Goal: Task Accomplishment & Management: Manage account settings

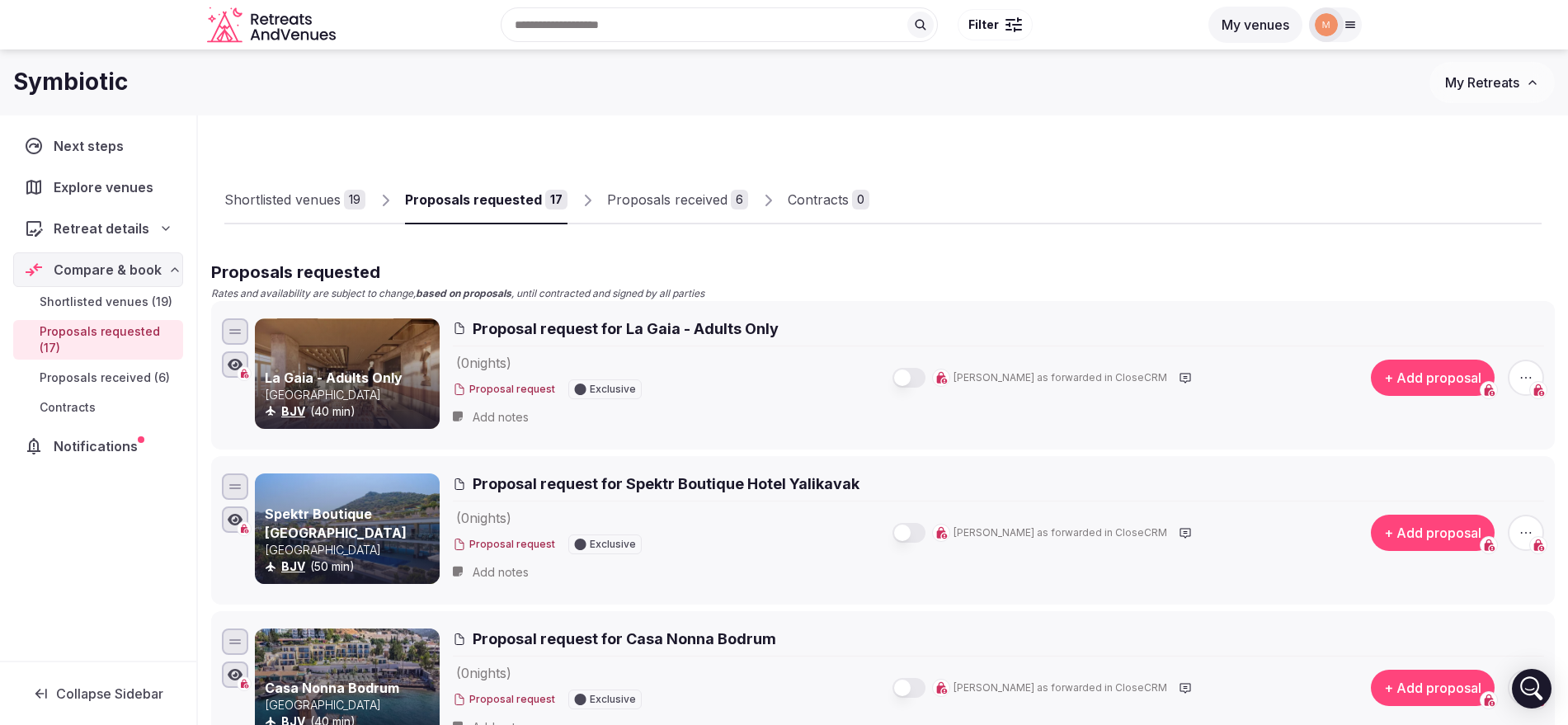
click at [695, 193] on div "Proposals received" at bounding box center [667, 199] width 120 height 19
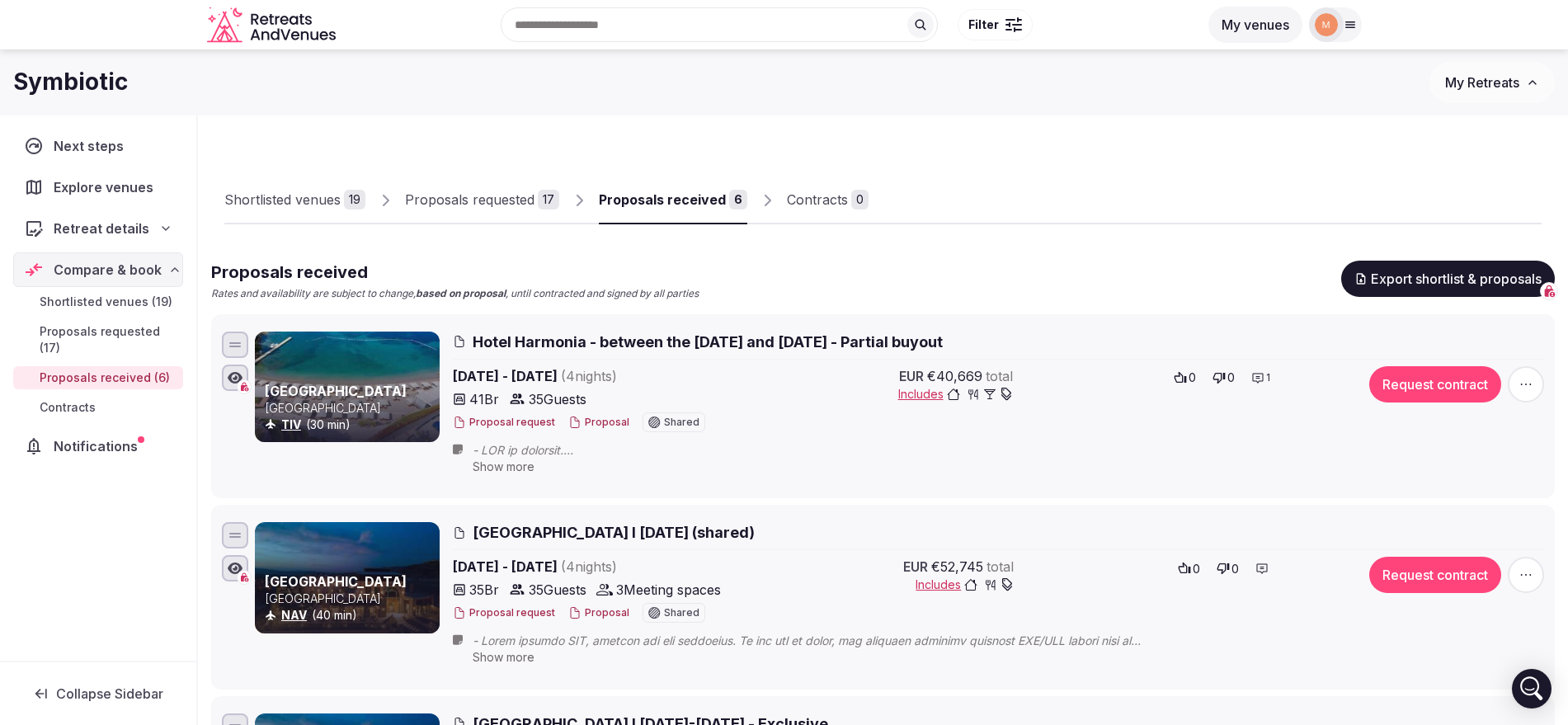
click at [500, 205] on div "Proposals requested" at bounding box center [470, 199] width 130 height 19
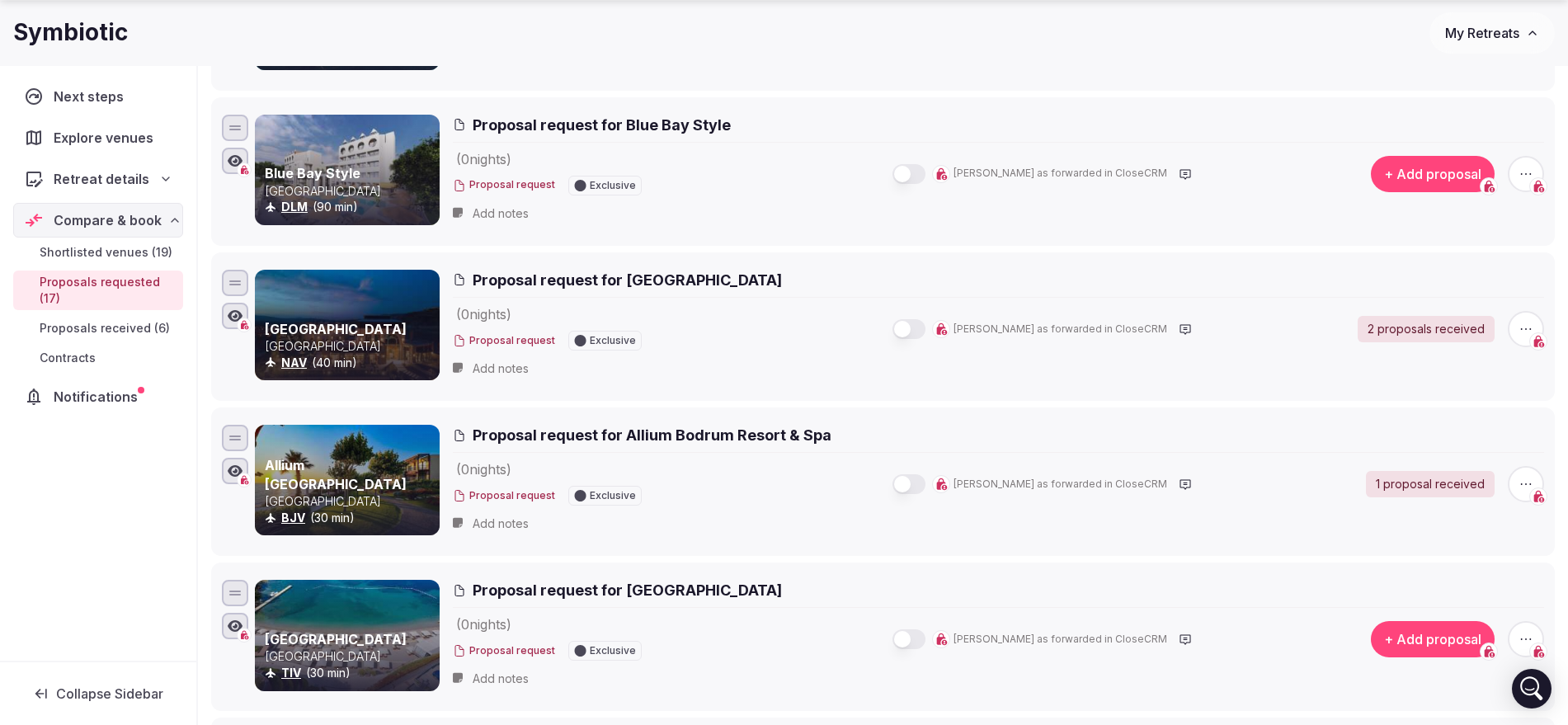
scroll to position [1134, 0]
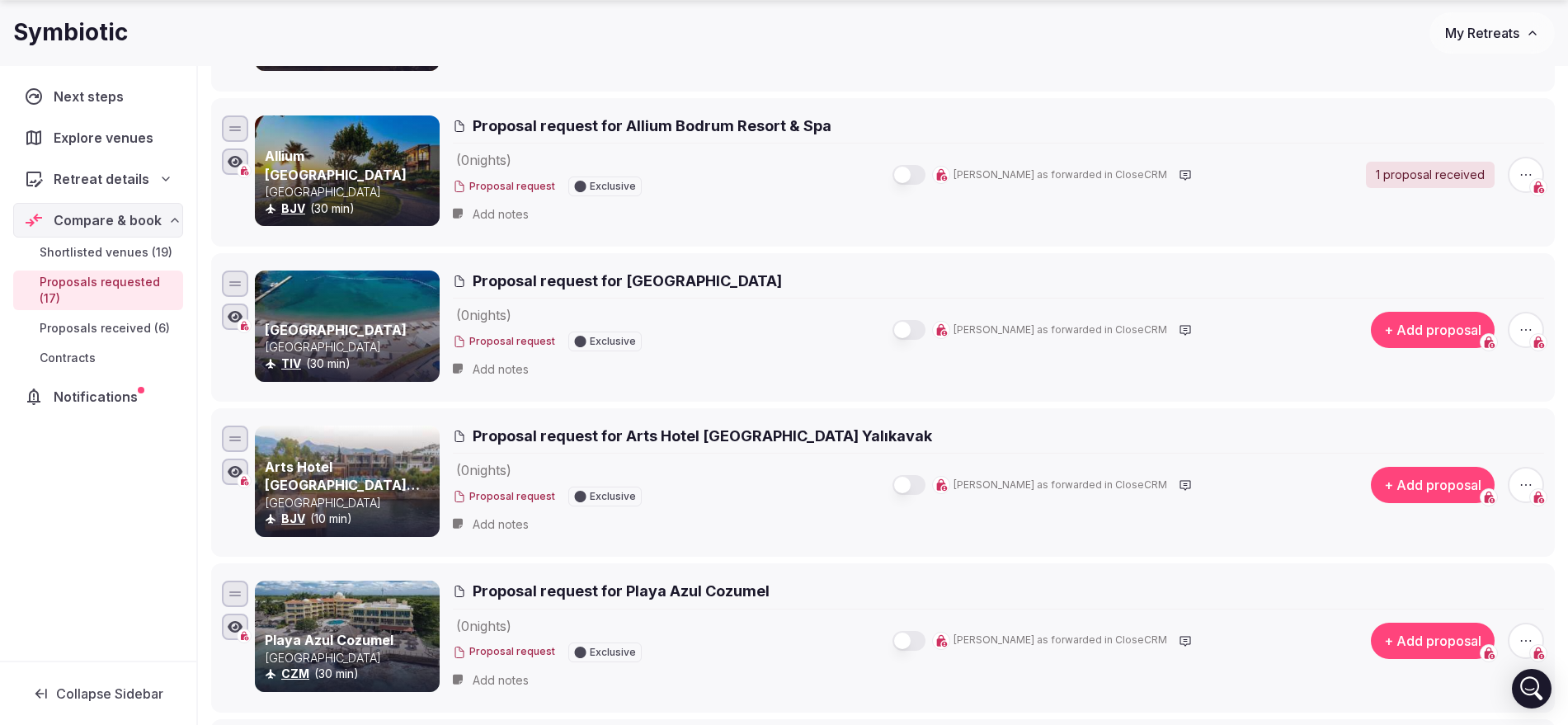
drag, startPoint x: 856, startPoint y: 435, endPoint x: 619, endPoint y: 429, distance: 237.1
click at [619, 429] on h2 "Proposal request for Arts Hotel [GEOGRAPHIC_DATA] Yalıkavak" at bounding box center [997, 436] width 1091 height 20
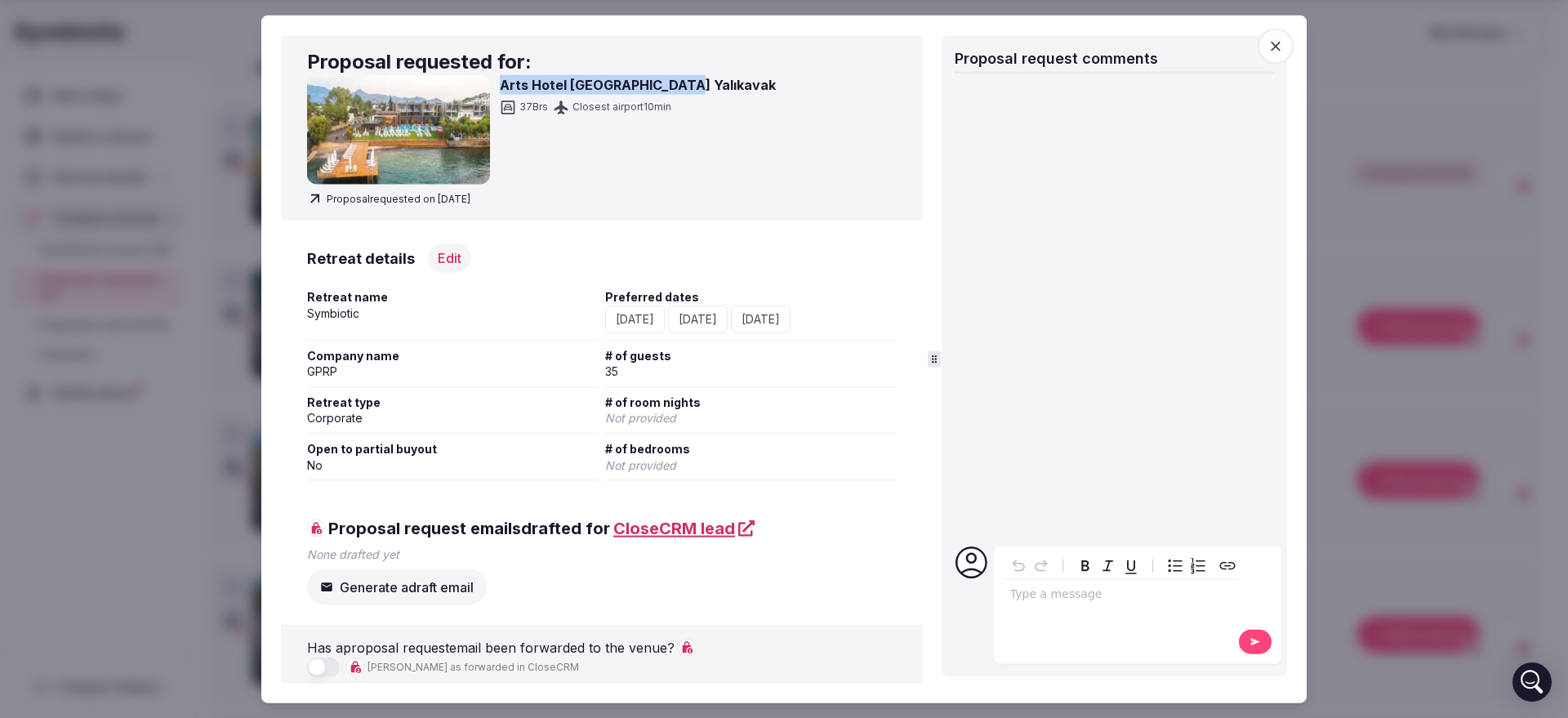
drag, startPoint x: 495, startPoint y: 83, endPoint x: 706, endPoint y: 91, distance: 211.2
click at [706, 91] on div "Arts Hotel [GEOGRAPHIC_DATA] Yalıkavak 37 [GEOGRAPHIC_DATA] 10 min" at bounding box center [602, 129] width 590 height 109
copy h3 "Arts Hotel [GEOGRAPHIC_DATA] Yalıkavak"
click at [1333, 356] on div at bounding box center [784, 359] width 1568 height 718
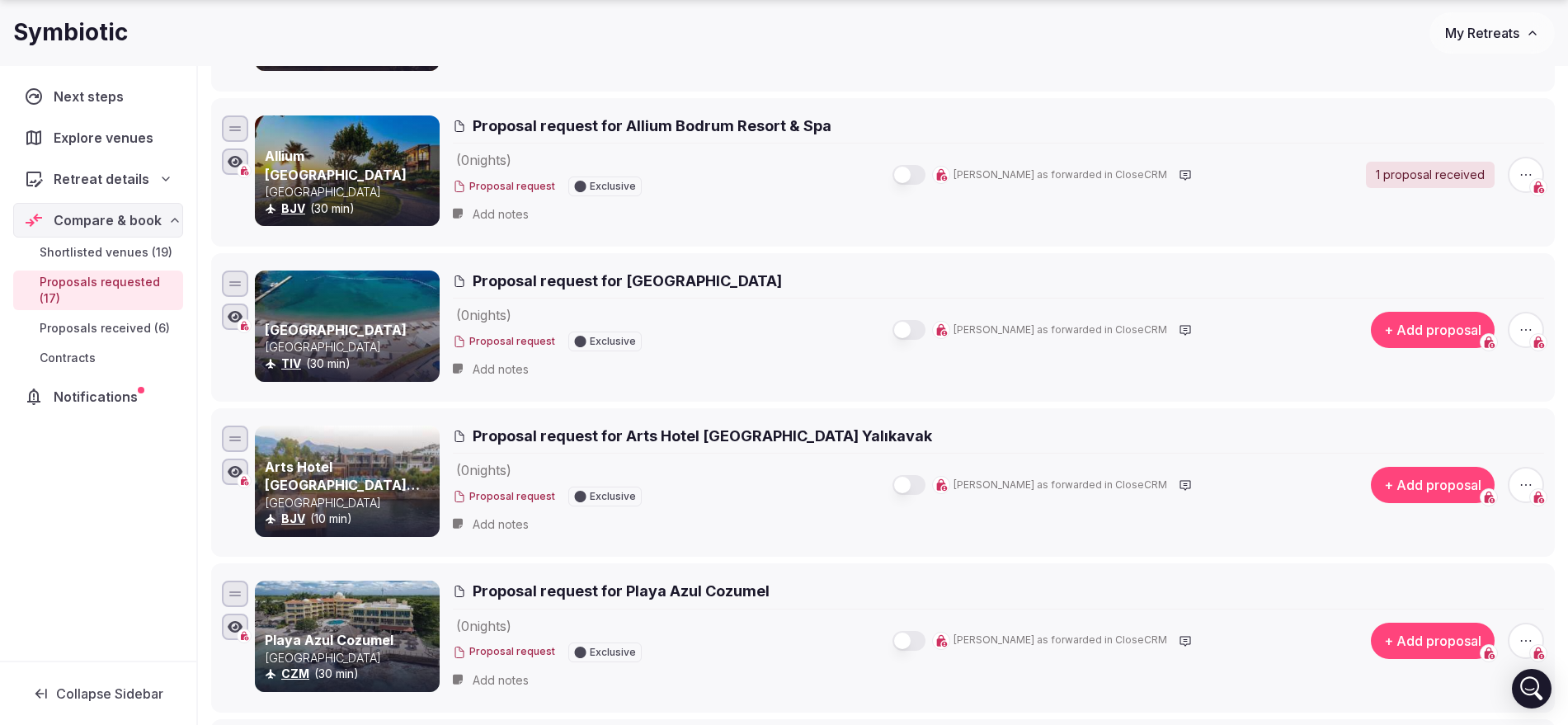
click at [1519, 479] on icon "button" at bounding box center [1525, 485] width 17 height 17
click at [1490, 378] on button "Withdraw proposal request" at bounding box center [1464, 385] width 189 height 27
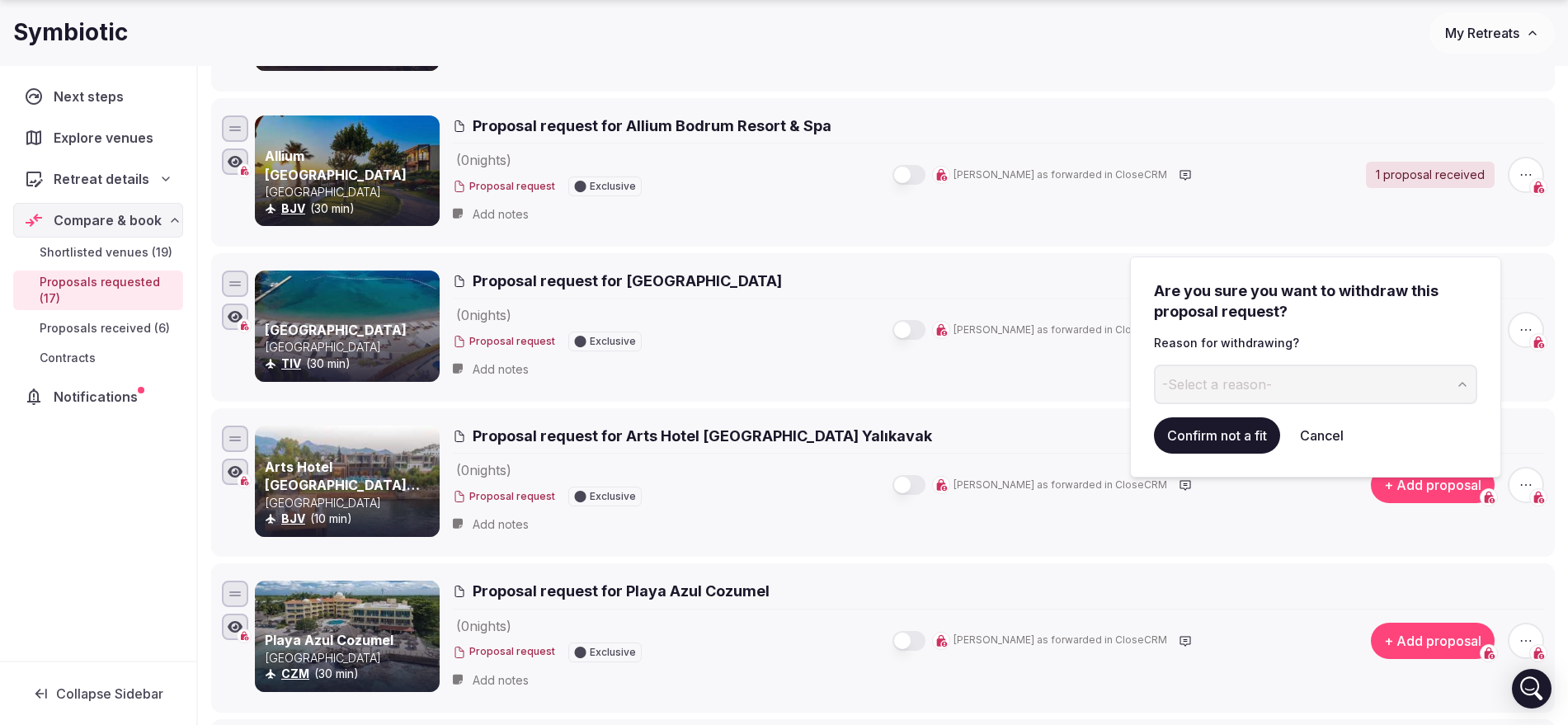
click at [1342, 375] on button "-Select a reason-" at bounding box center [1315, 384] width 323 height 40
click at [1252, 424] on button "Confirm not a fit" at bounding box center [1216, 435] width 126 height 36
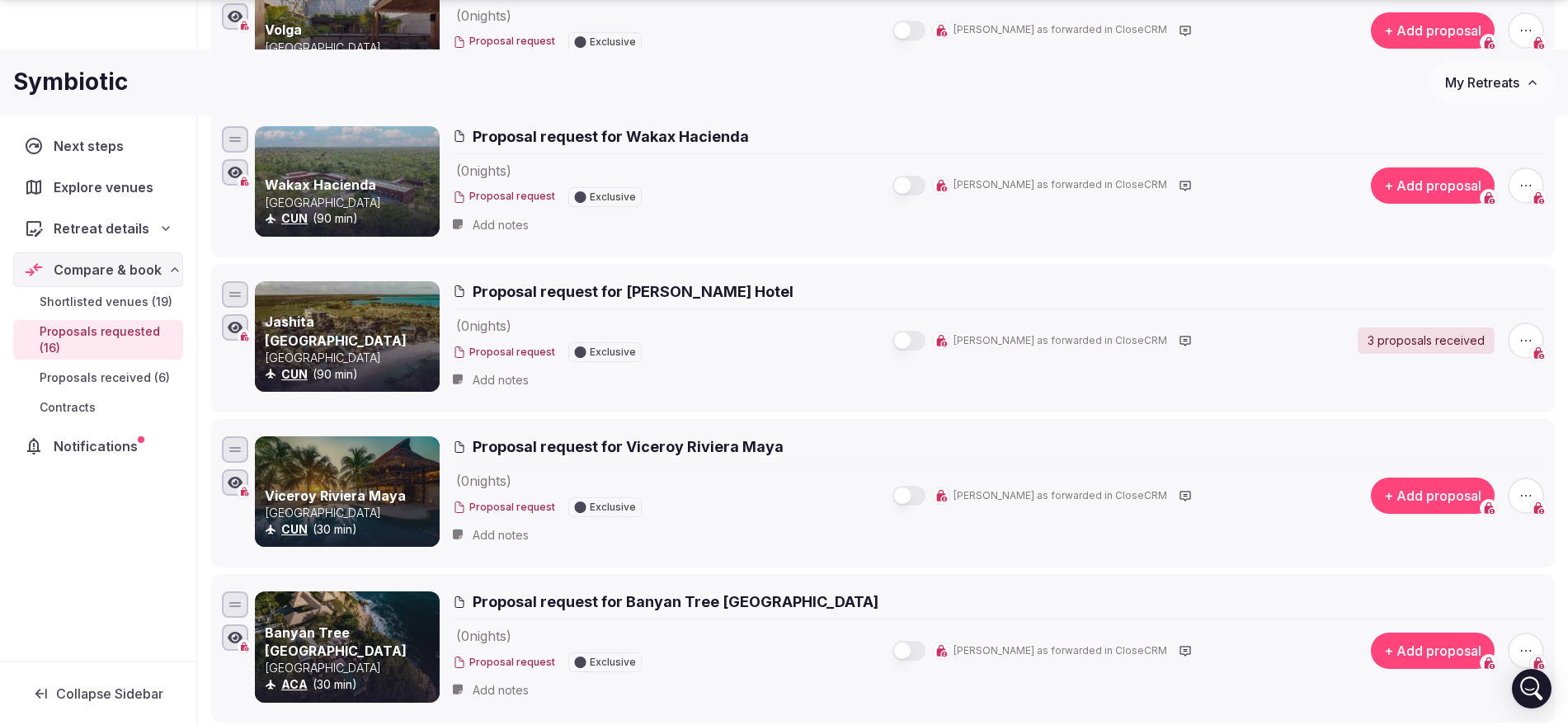
scroll to position [1847, 0]
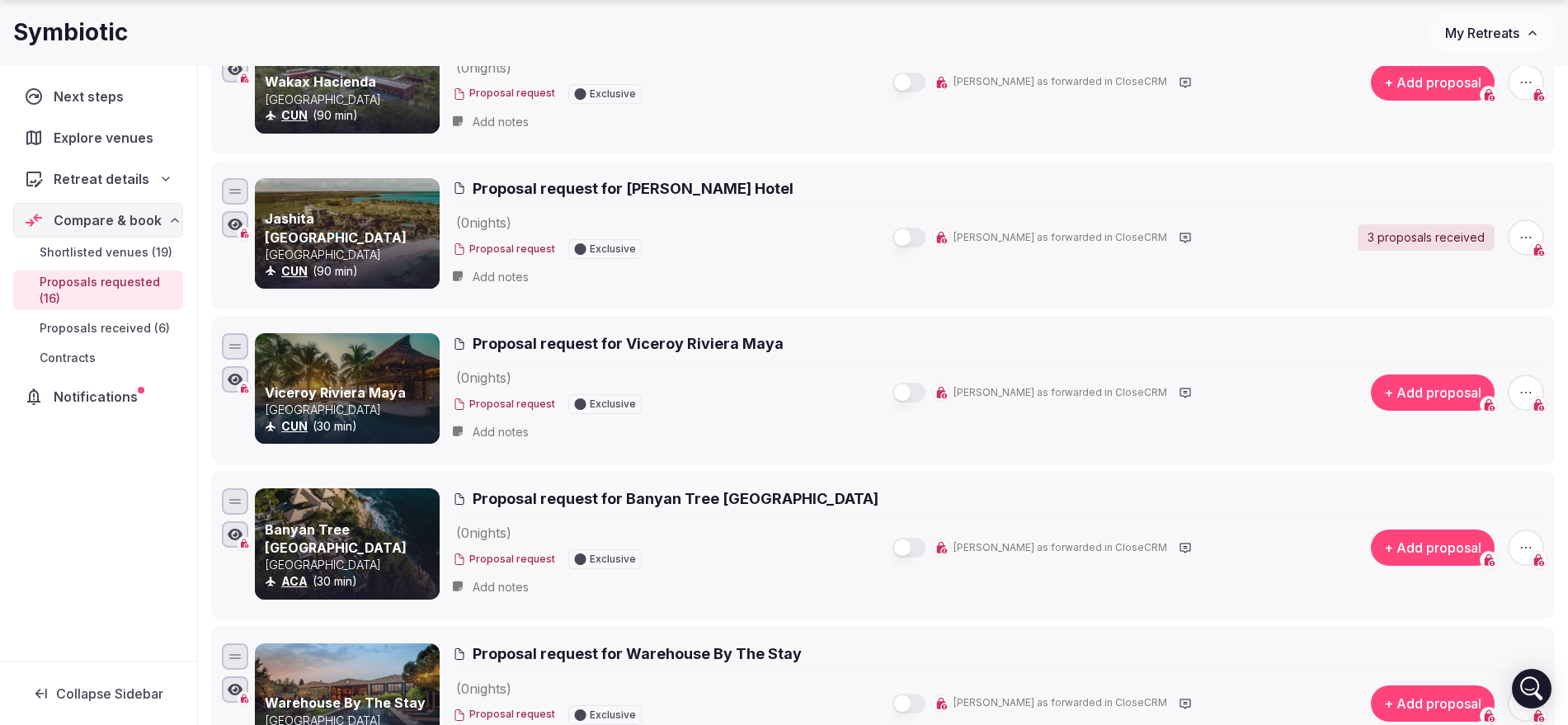
click at [1522, 393] on icon "button" at bounding box center [1525, 392] width 17 height 17
click at [1494, 289] on button "Withdraw proposal request" at bounding box center [1464, 292] width 189 height 27
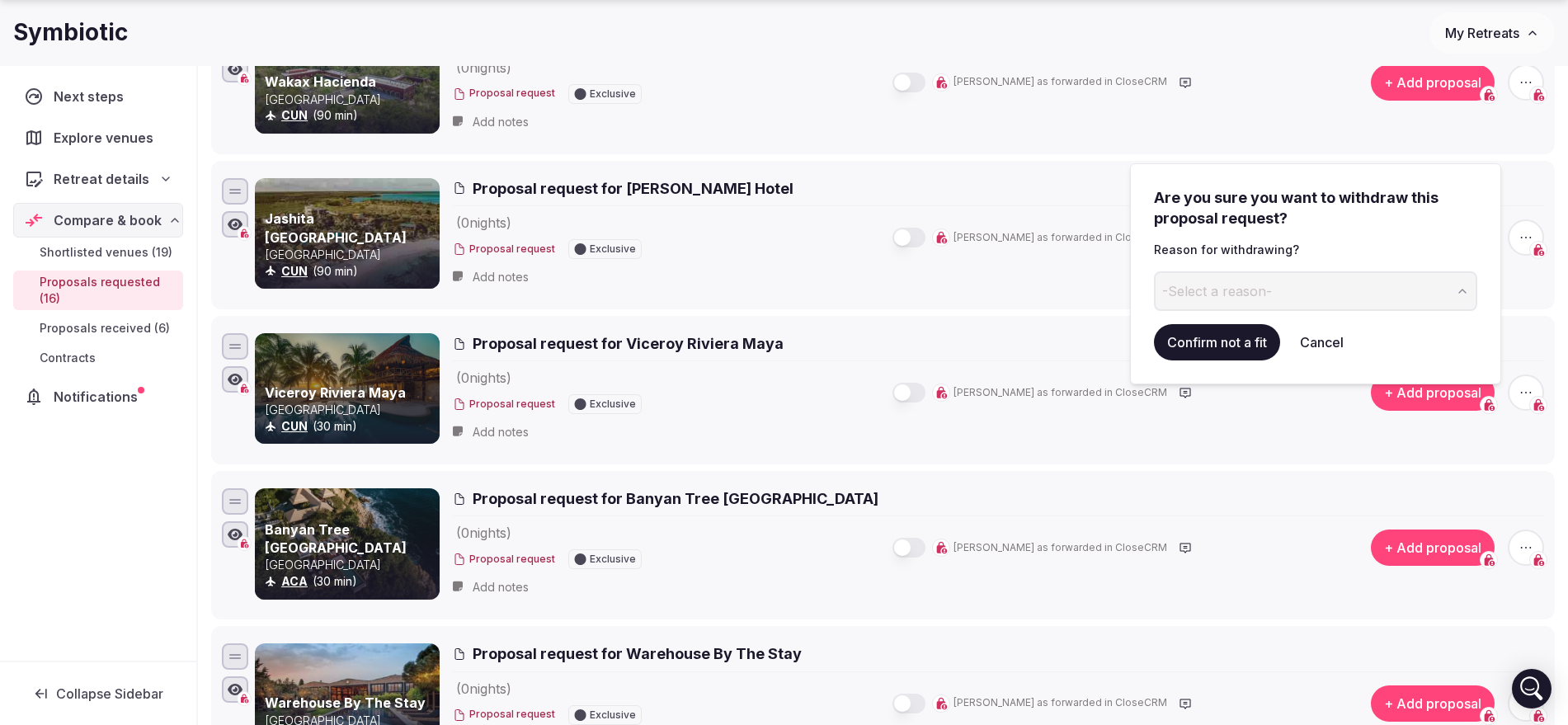
click at [1262, 282] on span "-Select a reason-" at bounding box center [1216, 291] width 110 height 18
click at [1275, 301] on input at bounding box center [1302, 290] width 296 height 40
type input "********"
click at [1209, 344] on button "Confirm not a fit" at bounding box center [1216, 341] width 126 height 36
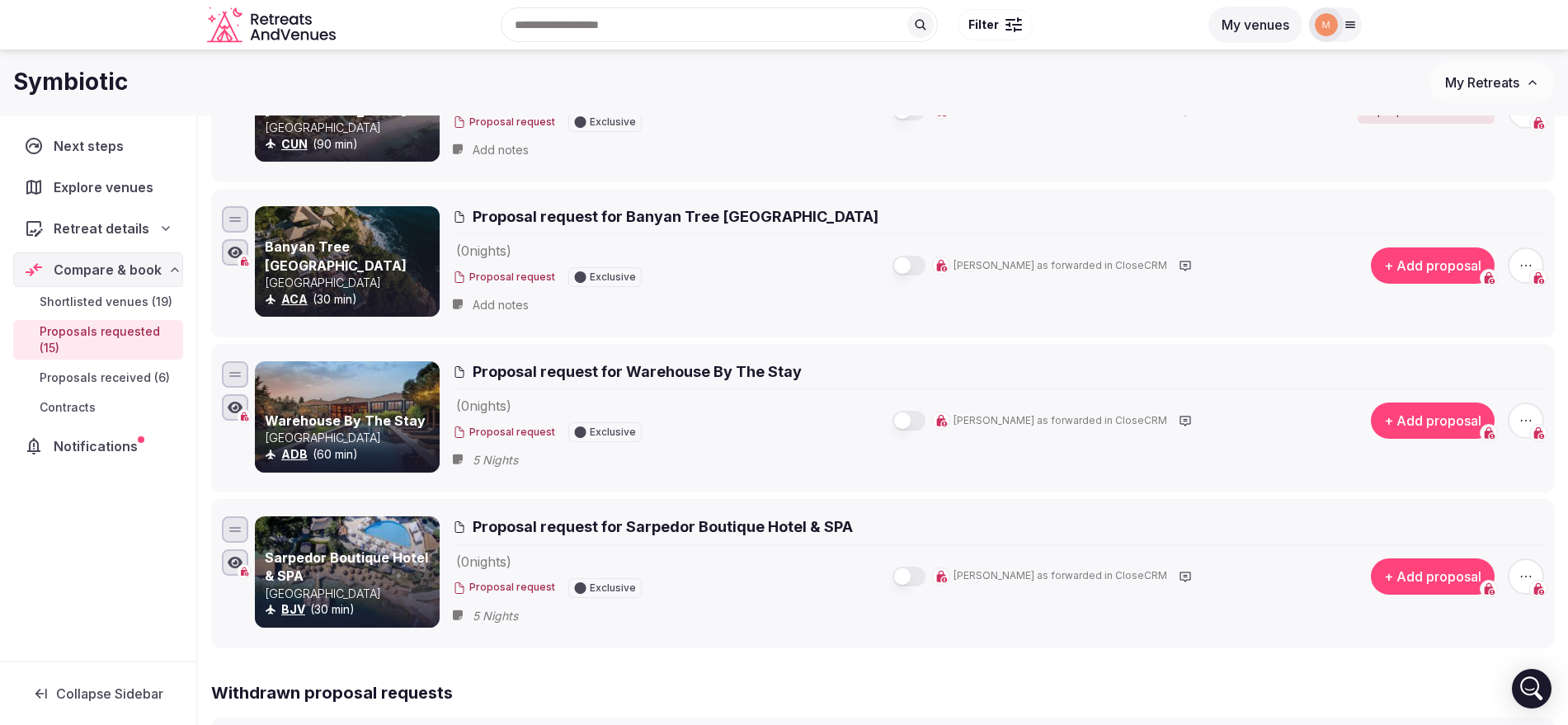
scroll to position [1949, 0]
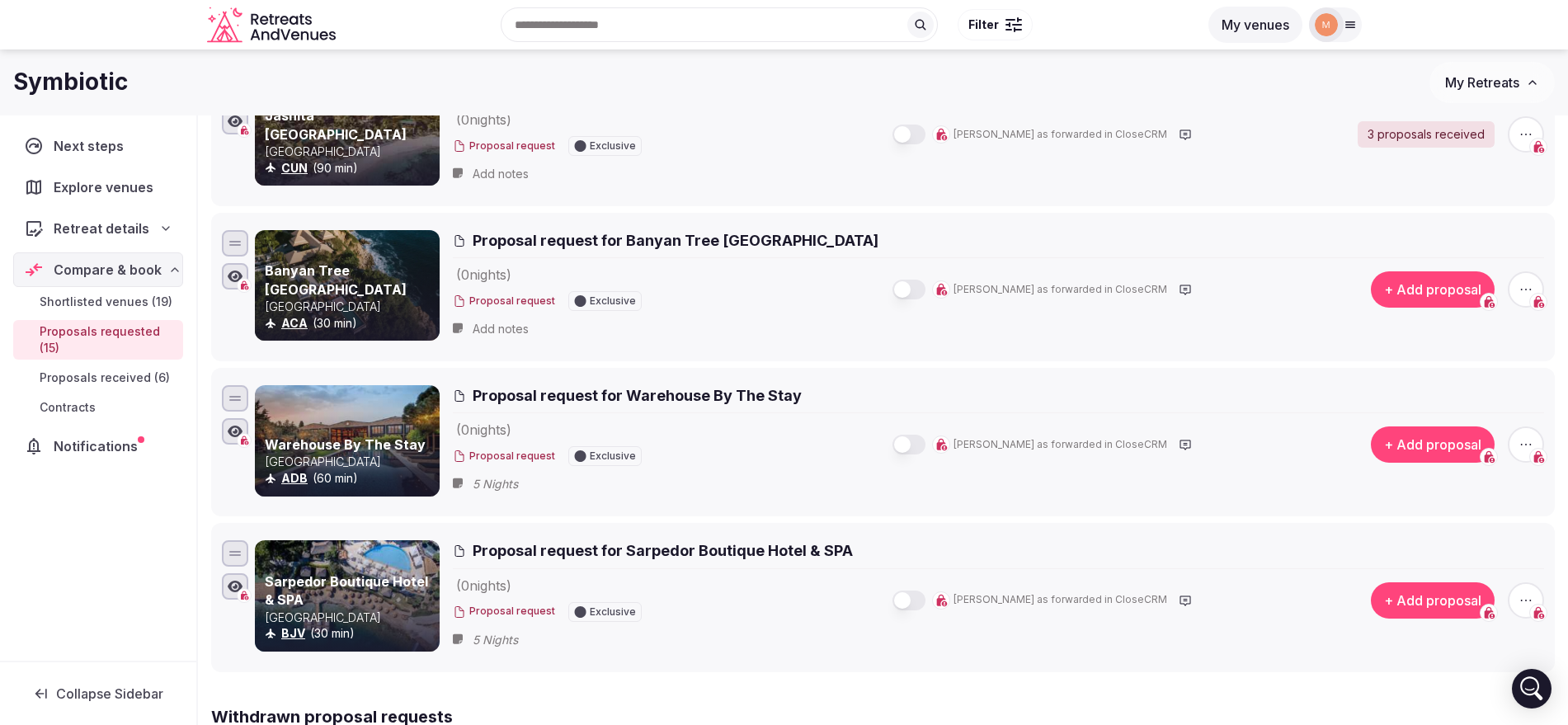
click at [744, 290] on div "( 0 night s ) Proposal request Exclusive [PERSON_NAME] as forwarded in CloseCRM" at bounding box center [892, 289] width 880 height 49
drag, startPoint x: 843, startPoint y: 242, endPoint x: 625, endPoint y: 237, distance: 218.1
click at [625, 237] on h2 "Proposal request for Banyan Tree [GEOGRAPHIC_DATA]" at bounding box center [997, 240] width 1091 height 20
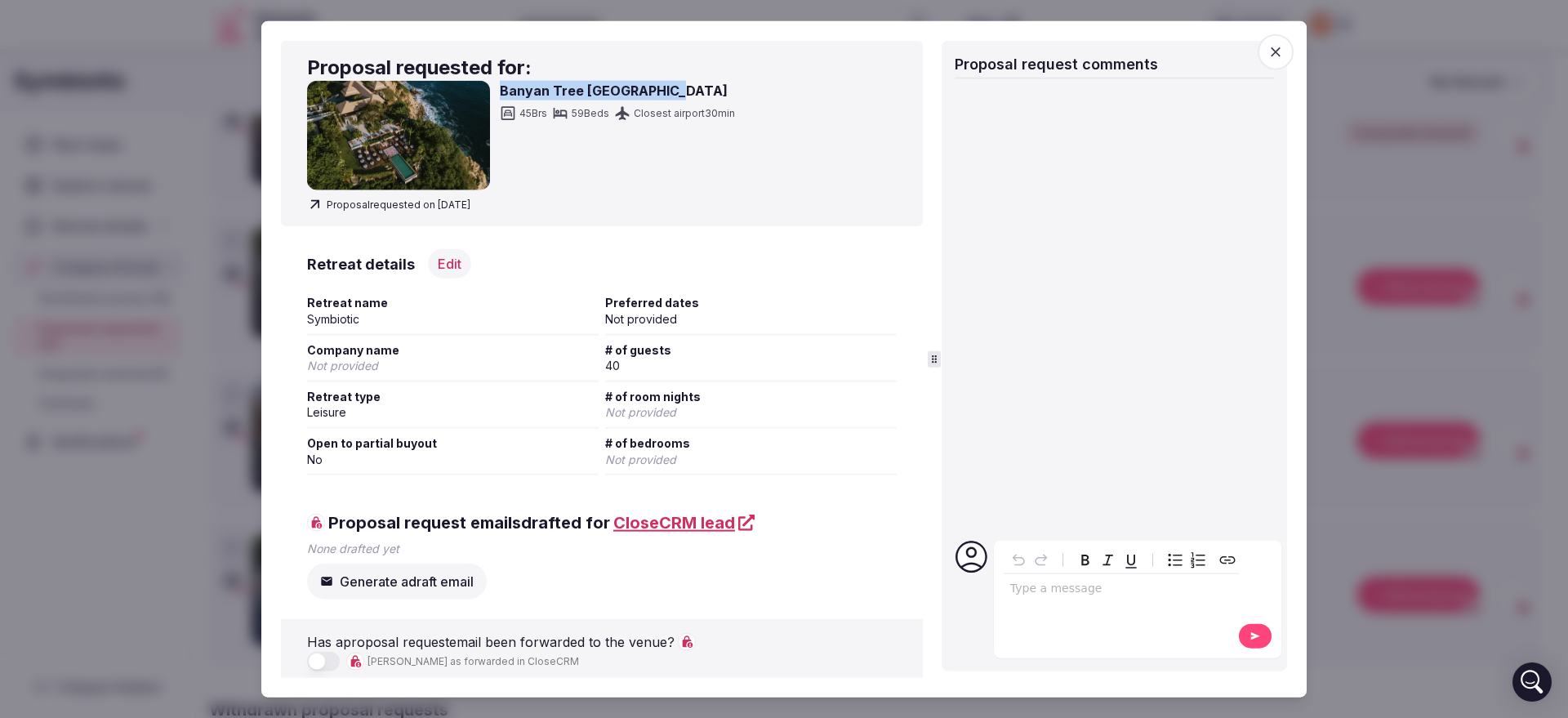
drag, startPoint x: 735, startPoint y: 82, endPoint x: 500, endPoint y: 82, distance: 235.0
click at [500, 82] on h3 "Banyan Tree [GEOGRAPHIC_DATA]" at bounding box center [617, 90] width 235 height 19
copy h3 "Banyan Tree [GEOGRAPHIC_DATA]"
click at [203, 147] on div at bounding box center [784, 359] width 1568 height 718
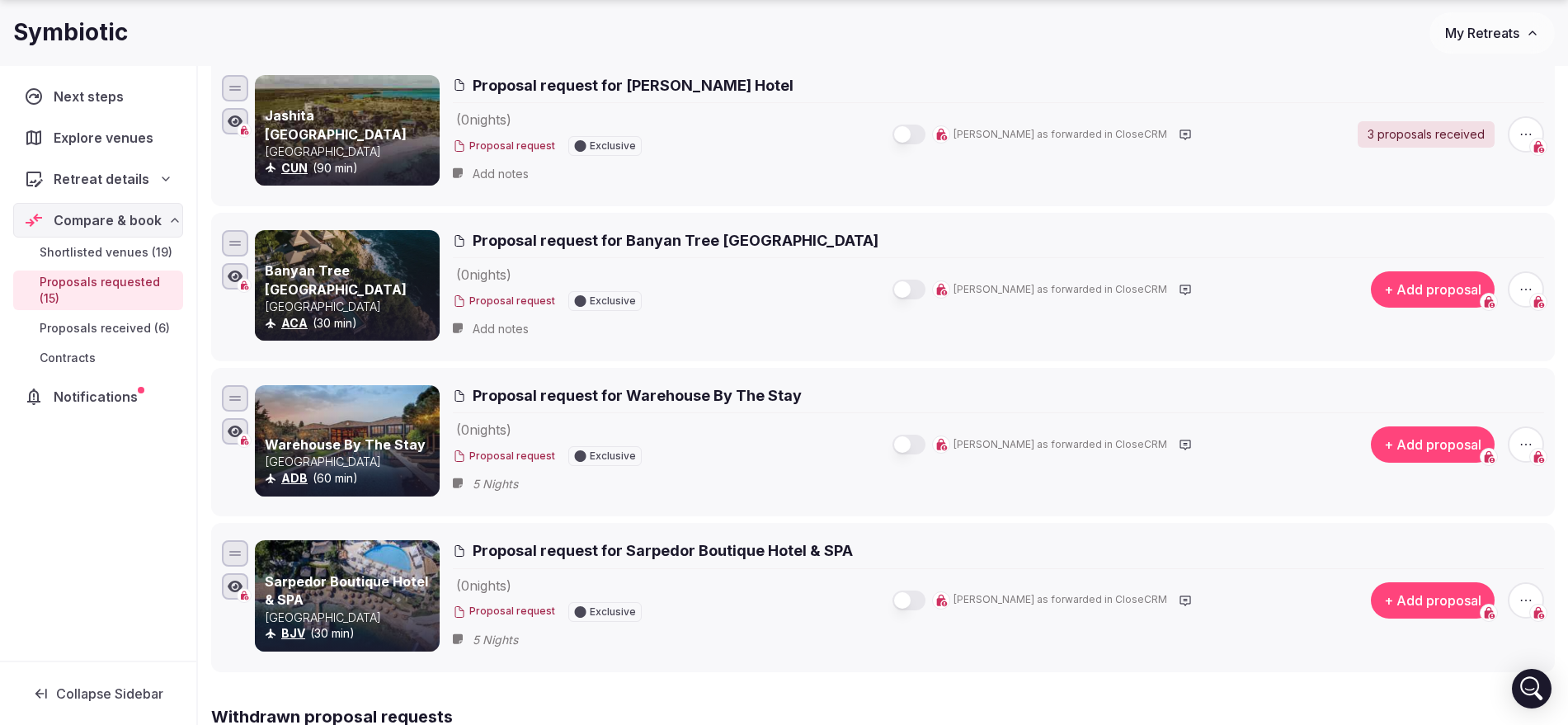
click at [817, 465] on div "( 0 night s ) Proposal request Exclusive [PERSON_NAME] as forwarded in CloseCRM" at bounding box center [892, 444] width 880 height 49
click at [696, 432] on span "( 0 night s )" at bounding box center [598, 429] width 290 height 19
click at [556, 399] on span "Proposal request for Warehouse By The Stay" at bounding box center [637, 395] width 329 height 20
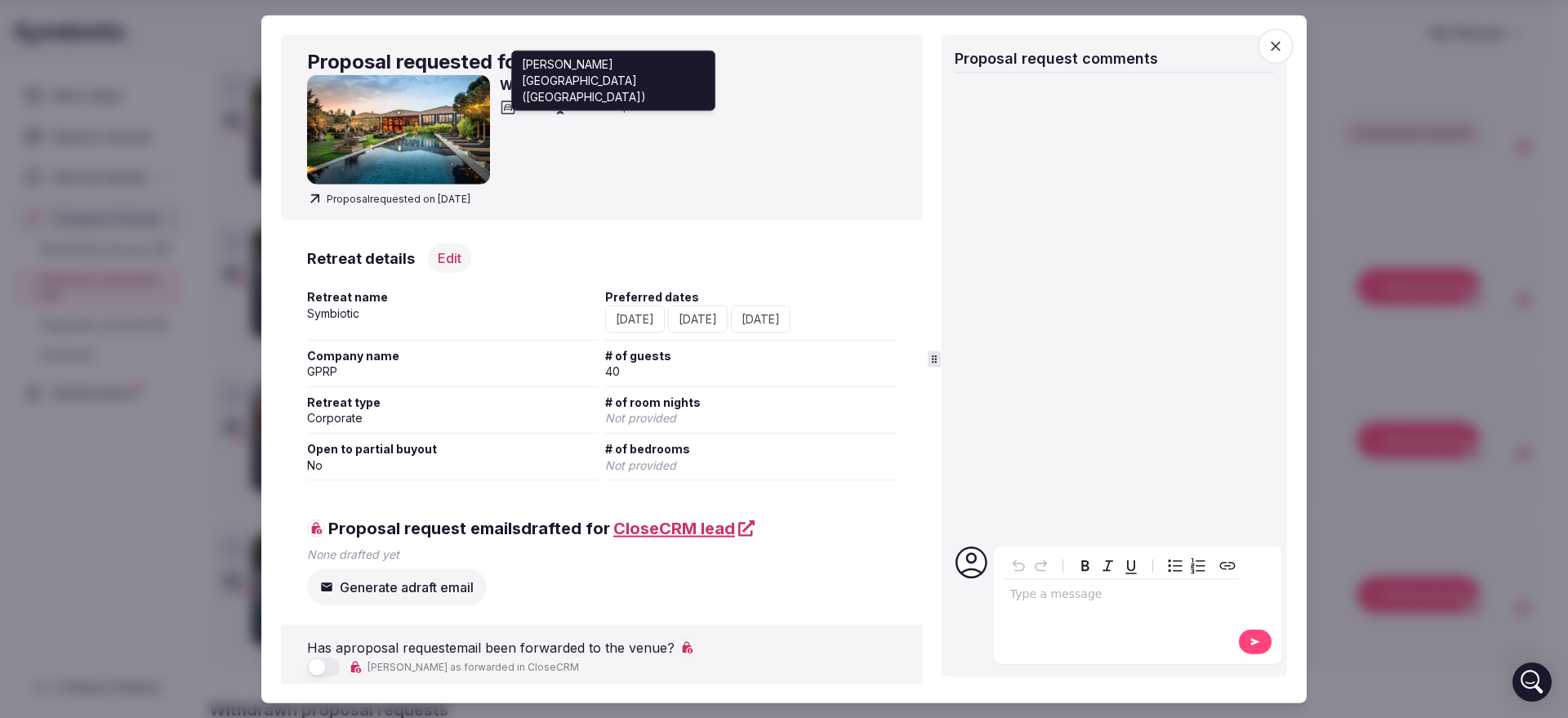
click at [681, 90] on div "[PERSON_NAME][GEOGRAPHIC_DATA] ([GEOGRAPHIC_DATA]) [PERSON_NAME][GEOGRAPHIC_DAT…" at bounding box center [613, 81] width 204 height 60
drag, startPoint x: 700, startPoint y: 87, endPoint x: 561, endPoint y: 96, distance: 139.3
click at [561, 98] on div "Closest airport 60 min [PERSON_NAME][GEOGRAPHIC_DATA] ([GEOGRAPHIC_DATA]) [PERS…" at bounding box center [613, 107] width 121 height 19
click at [667, 186] on div "Proposal requested for: Warehouse By The Stay 42 Brs Closest airport 60 min [PE…" at bounding box center [602, 126] width 642 height 186
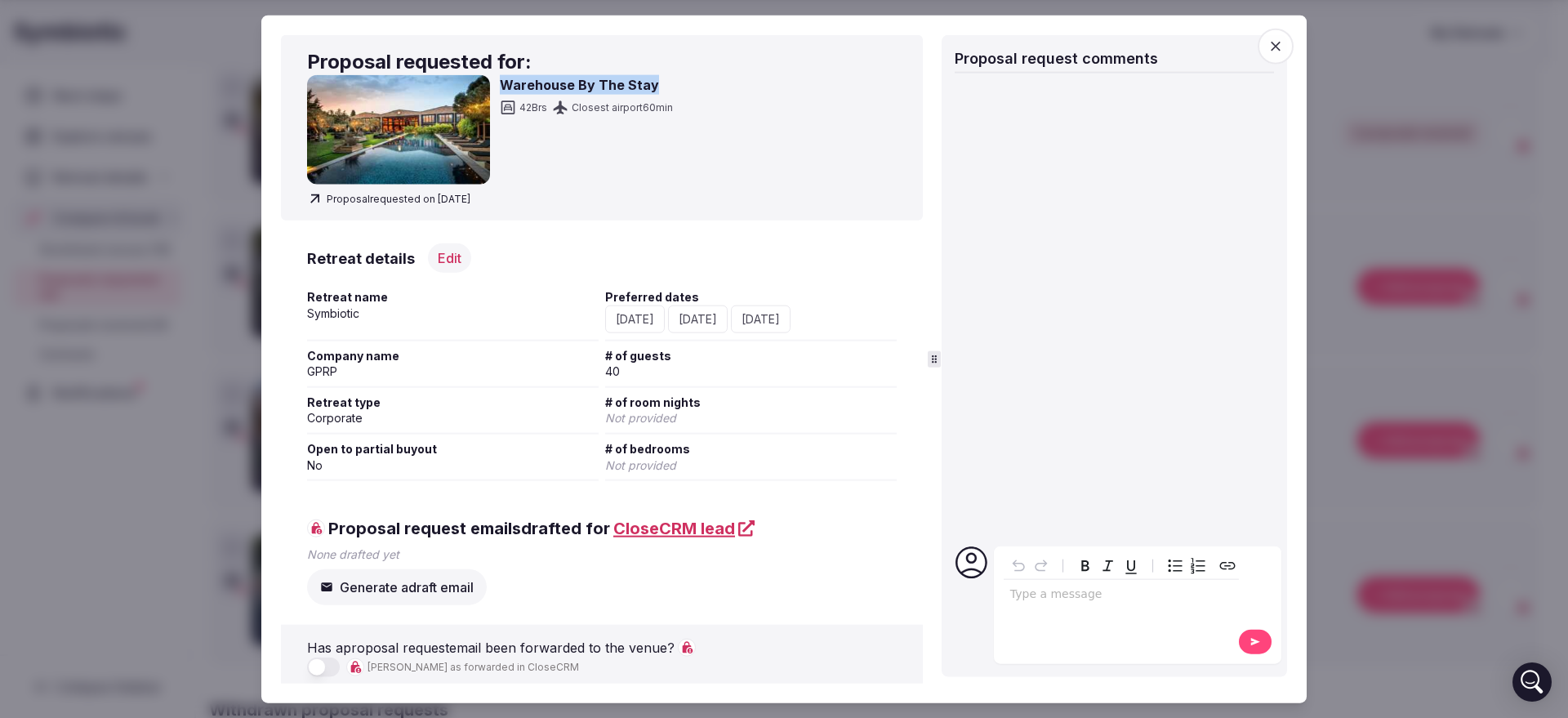
drag, startPoint x: 693, startPoint y: 85, endPoint x: 504, endPoint y: 91, distance: 189.1
click at [504, 91] on div "Warehouse By The Stay 42 Brs Closest airport 60 min" at bounding box center [602, 129] width 590 height 109
copy h3 "Warehouse By The Stay"
click at [1284, 47] on span "button" at bounding box center [1275, 45] width 36 height 36
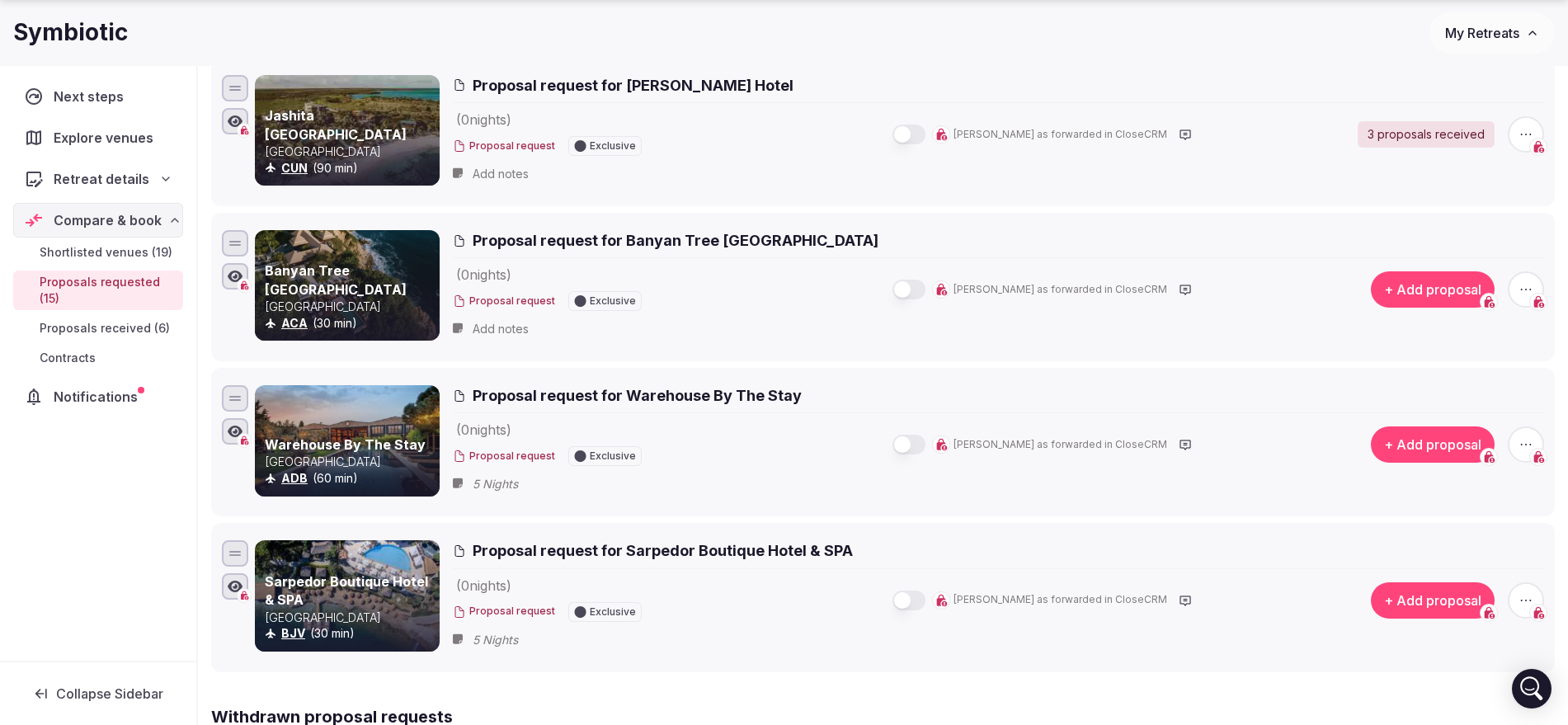
click at [1537, 458] on span "button" at bounding box center [1525, 444] width 36 height 36
click at [1518, 446] on icon "button" at bounding box center [1525, 445] width 17 height 17
click at [1531, 447] on icon "button" at bounding box center [1525, 445] width 17 height 17
click at [1488, 355] on button "Withdraw proposal request" at bounding box center [1464, 344] width 189 height 27
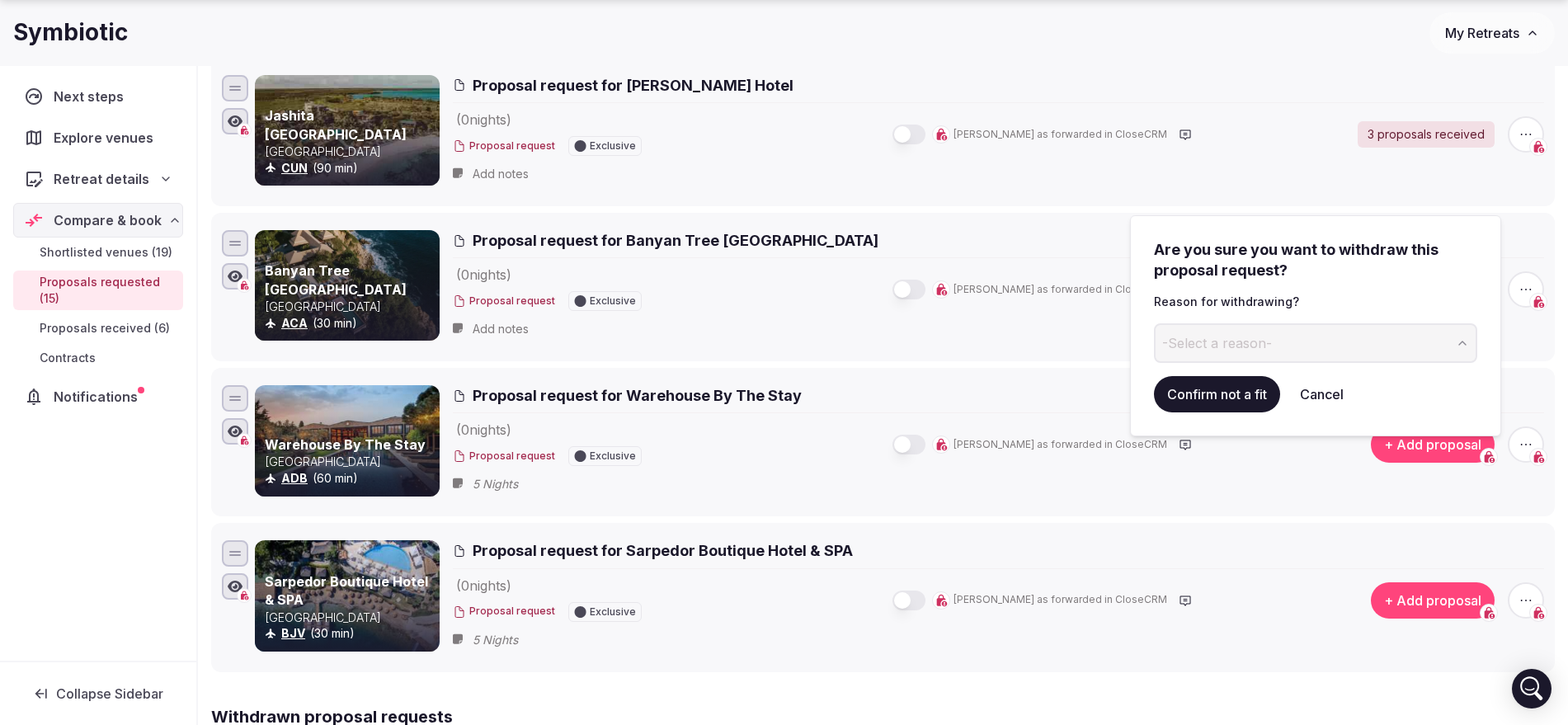
click at [1382, 356] on button "-Select a reason-" at bounding box center [1315, 342] width 323 height 40
click at [1249, 399] on button "Confirm not a fit" at bounding box center [1216, 394] width 126 height 36
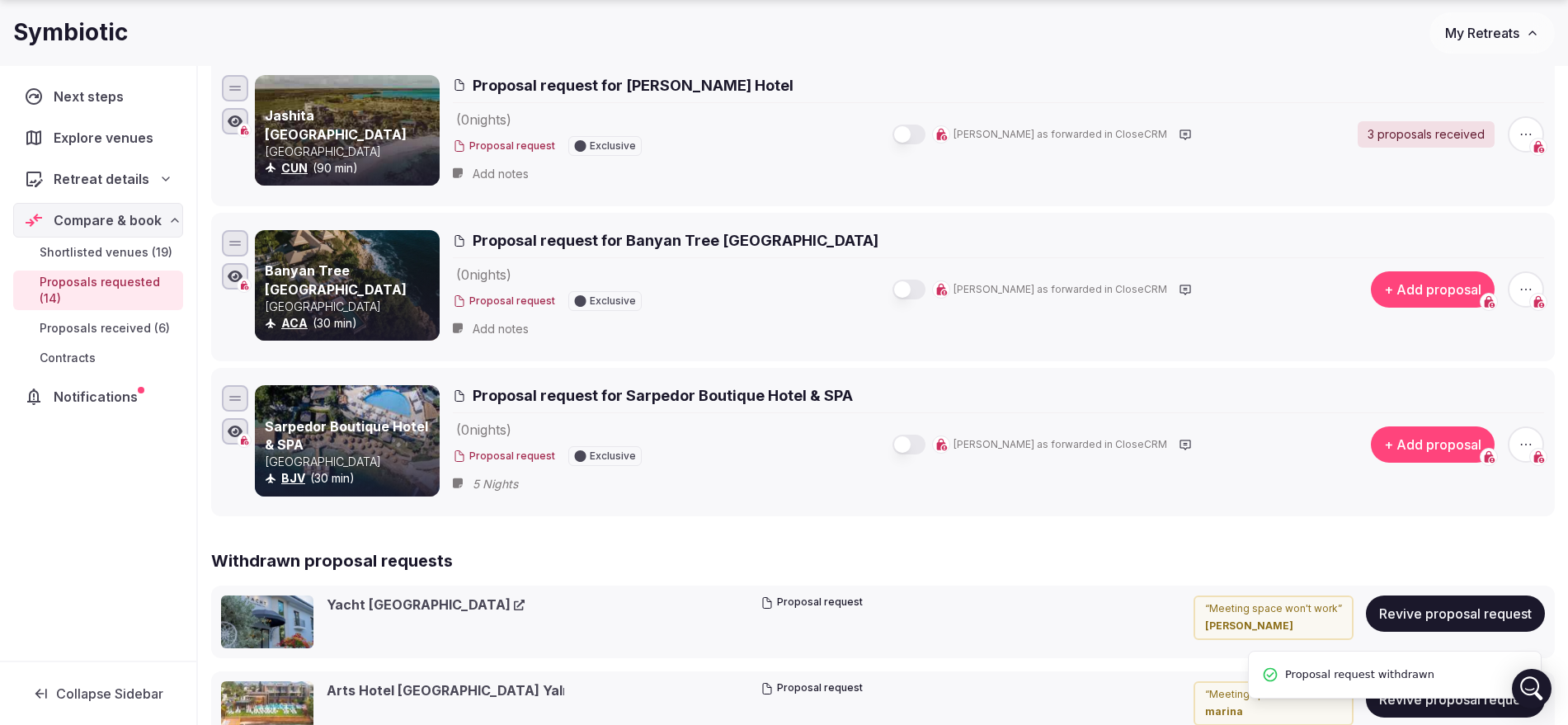
click at [882, 398] on h2 "Proposal request for Sarpedor Boutique Hotel & SPA" at bounding box center [997, 395] width 1091 height 20
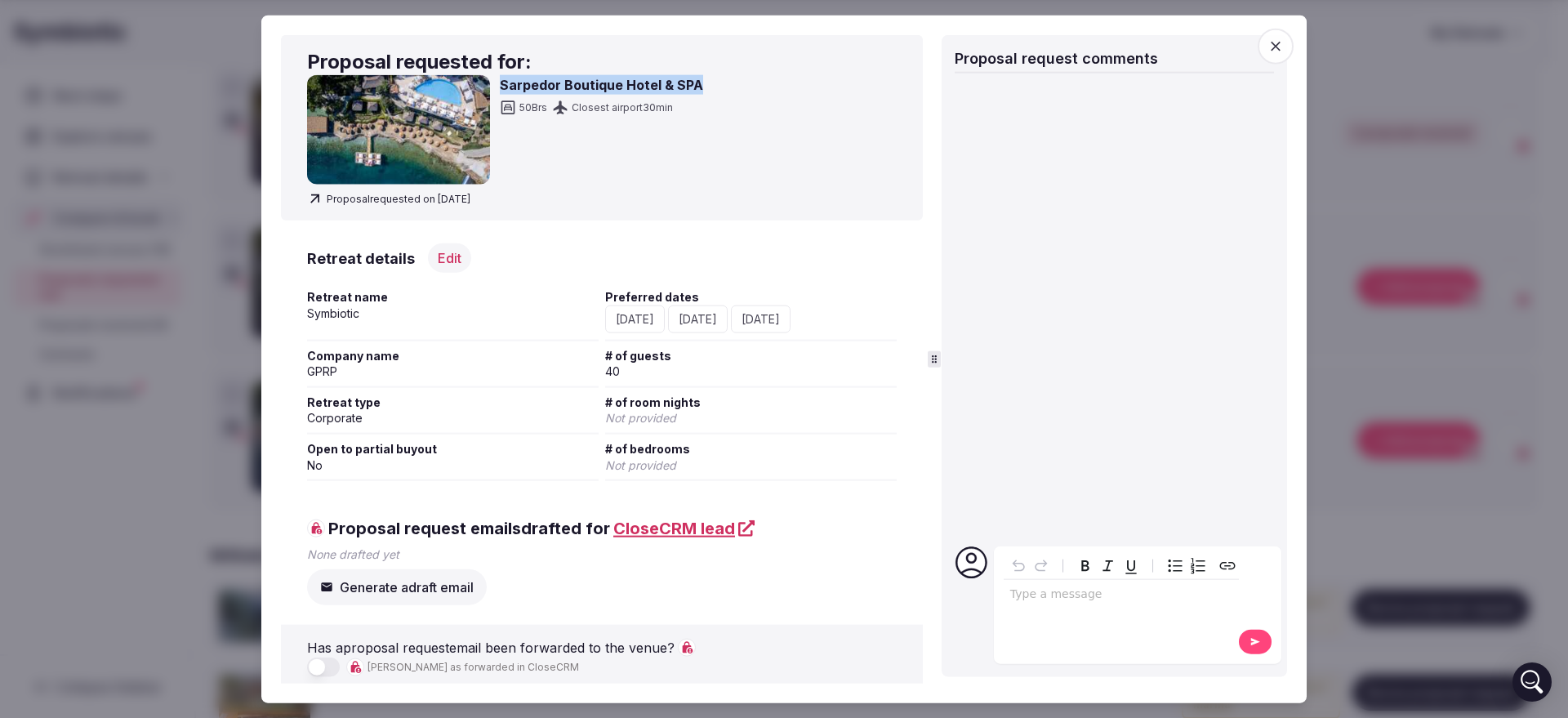
drag, startPoint x: 742, startPoint y: 83, endPoint x: 499, endPoint y: 90, distance: 243.1
click at [499, 90] on div "Sarpedor Boutique Hotel & SPA 50 Brs Closest airport 30 min" at bounding box center [602, 129] width 590 height 109
copy h3 "Sarpedor Boutique Hotel & SPA"
click at [1281, 54] on span "button" at bounding box center [1275, 45] width 36 height 36
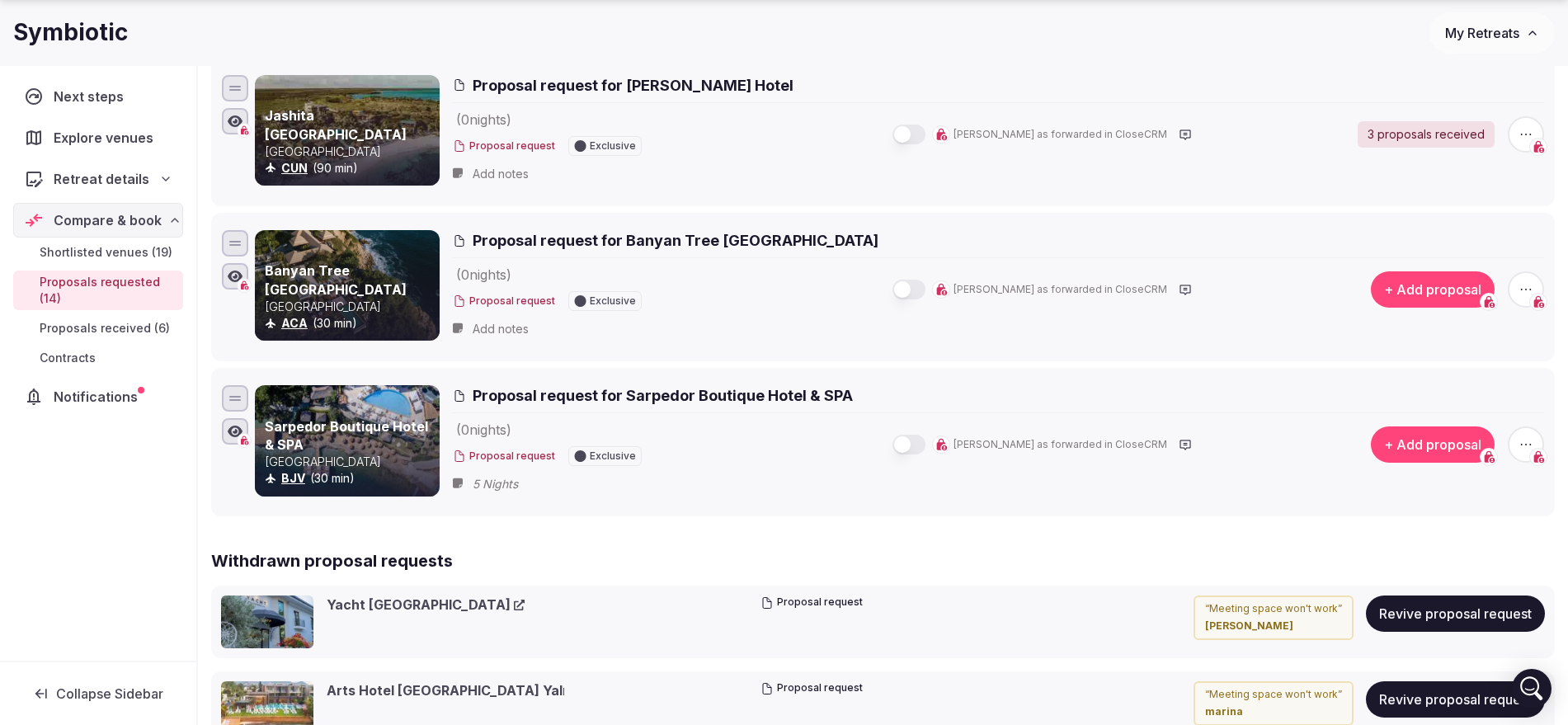
scroll to position [2053, 0]
